Goal: Task Accomplishment & Management: Manage account settings

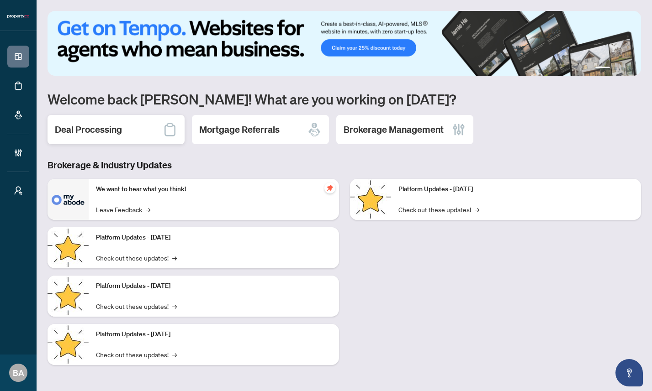
click at [99, 133] on h2 "Deal Processing" at bounding box center [88, 129] width 67 height 13
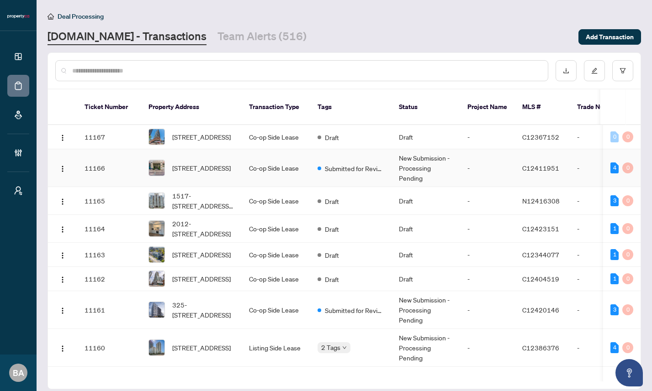
click at [118, 162] on td "11166" at bounding box center [109, 168] width 64 height 38
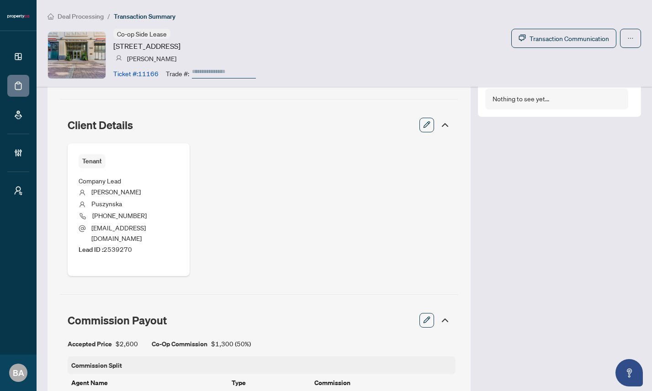
scroll to position [368, 0]
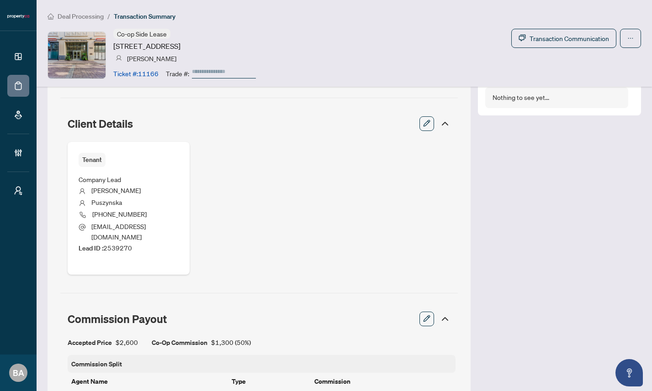
click at [425, 124] on icon "button" at bounding box center [426, 123] width 7 height 7
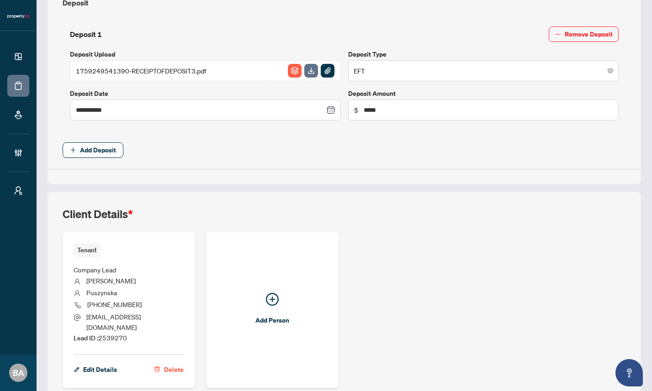
scroll to position [374, 0]
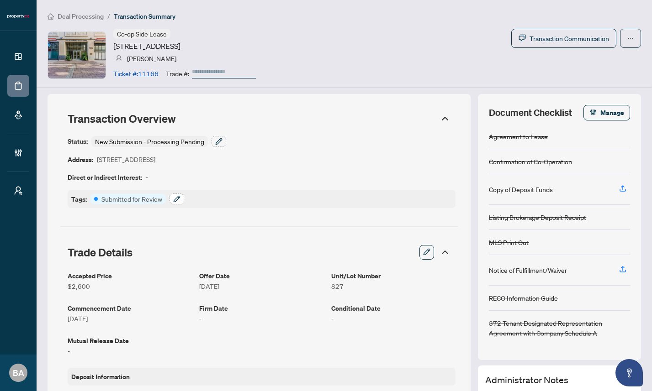
click at [174, 200] on icon "button" at bounding box center [177, 199] width 6 height 6
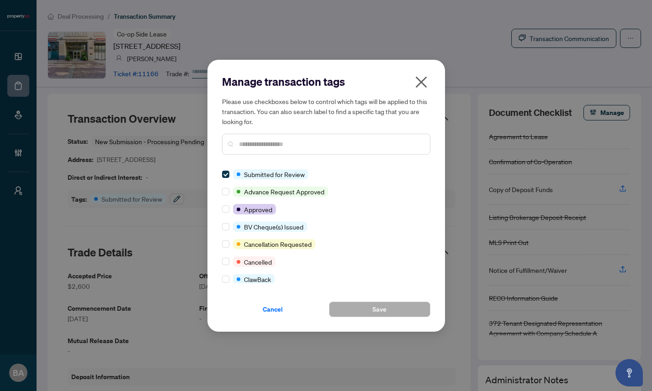
click at [316, 139] on input "text" at bounding box center [331, 144] width 184 height 10
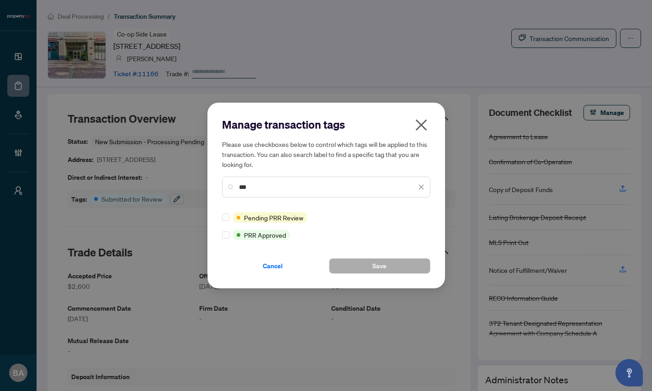
type input "***"
click at [421, 128] on icon "close" at bounding box center [421, 125] width 15 height 15
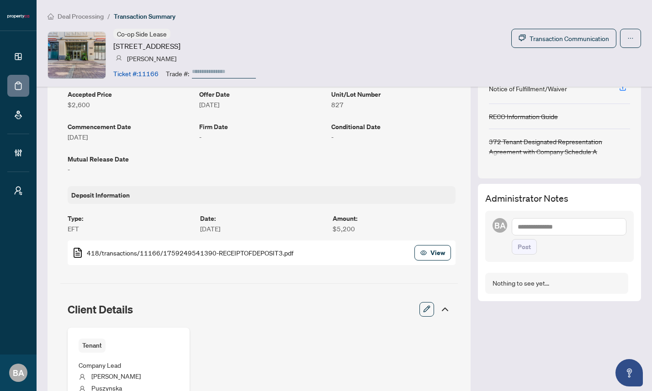
scroll to position [129, 0]
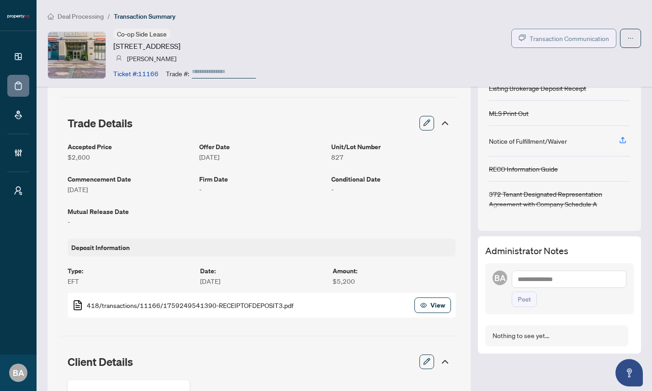
click at [555, 37] on span "Transaction Communication" at bounding box center [568, 38] width 79 height 11
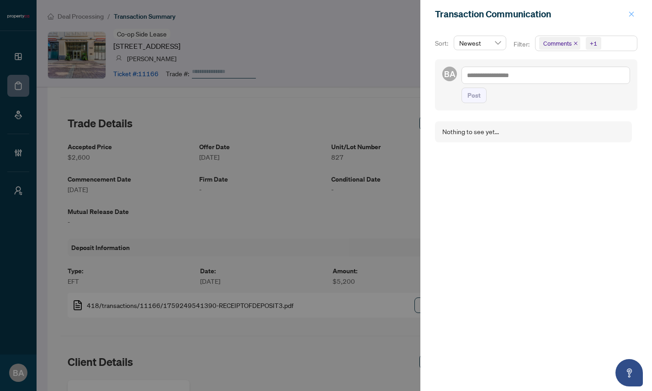
click at [632, 12] on icon "close" at bounding box center [631, 13] width 5 height 5
